Goal: Go to known website: Access a specific website the user already knows

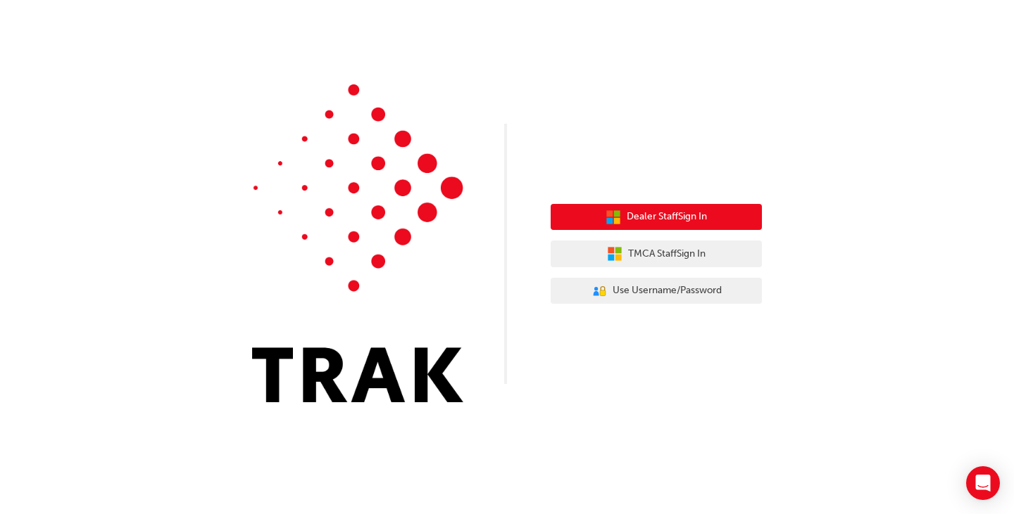
click at [697, 224] on span "Dealer Staff Sign In" at bounding box center [666, 217] width 80 height 16
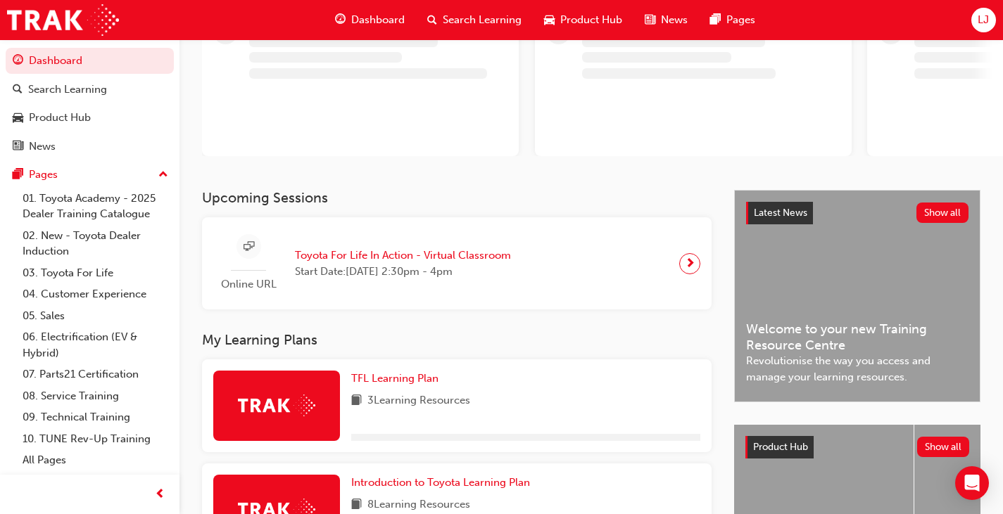
scroll to position [119, 0]
